Goal: Navigation & Orientation: Find specific page/section

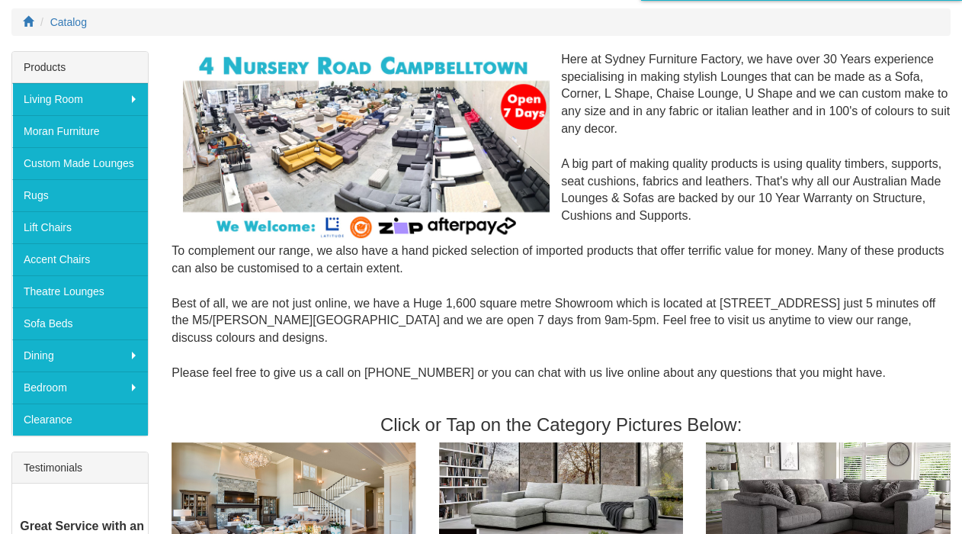
scroll to position [174, 0]
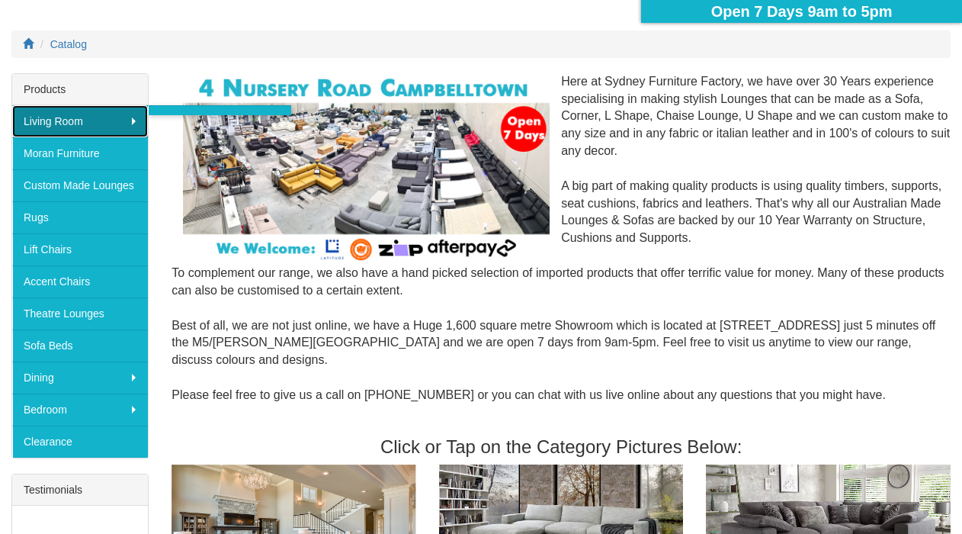
click at [130, 121] on link "Living Room" at bounding box center [80, 121] width 136 height 32
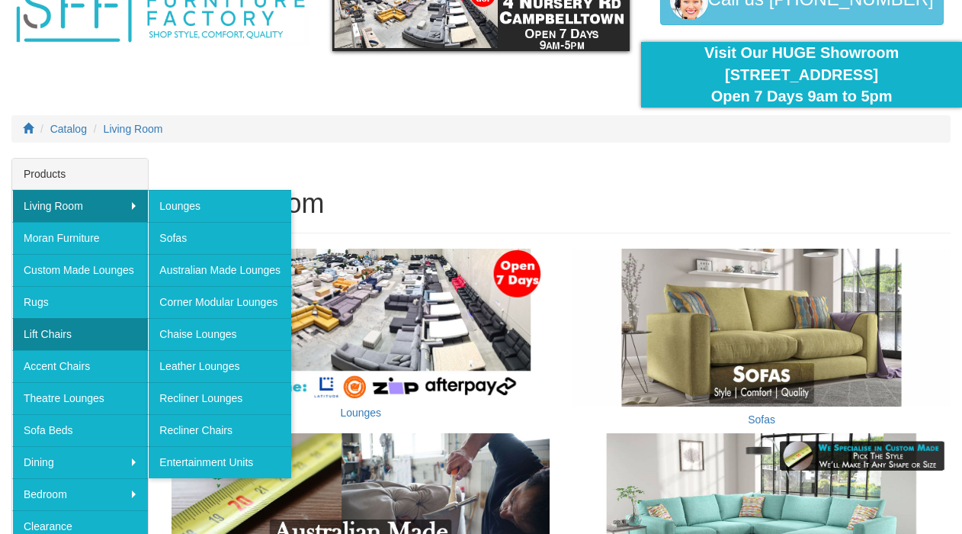
scroll to position [124, 0]
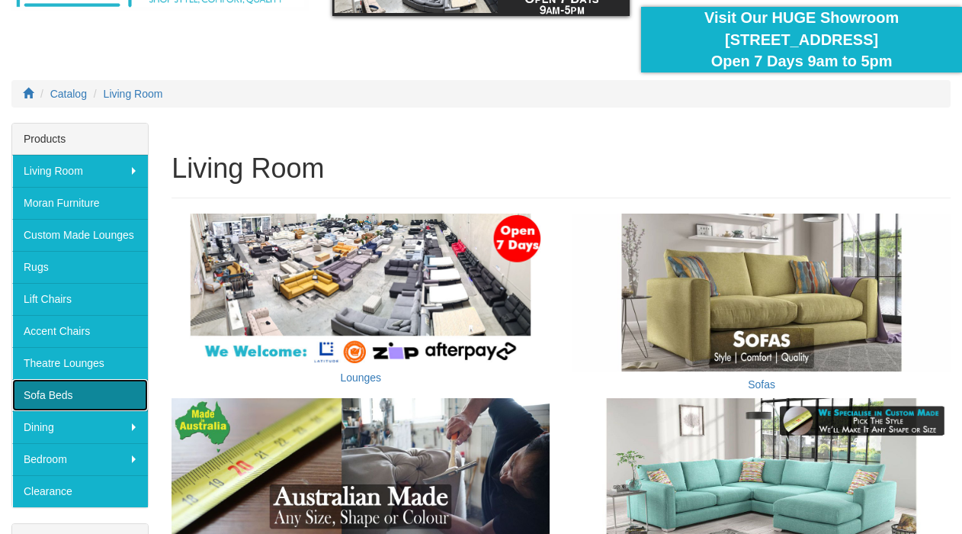
click at [110, 383] on link "Sofa Beds" at bounding box center [80, 395] width 136 height 32
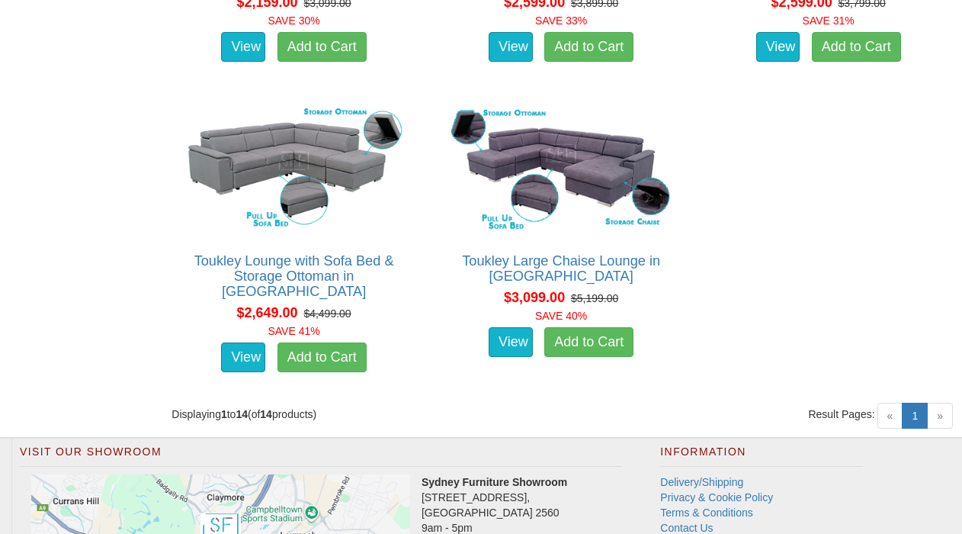
scroll to position [2096, 0]
